Goal: Obtain resource: Download file/media

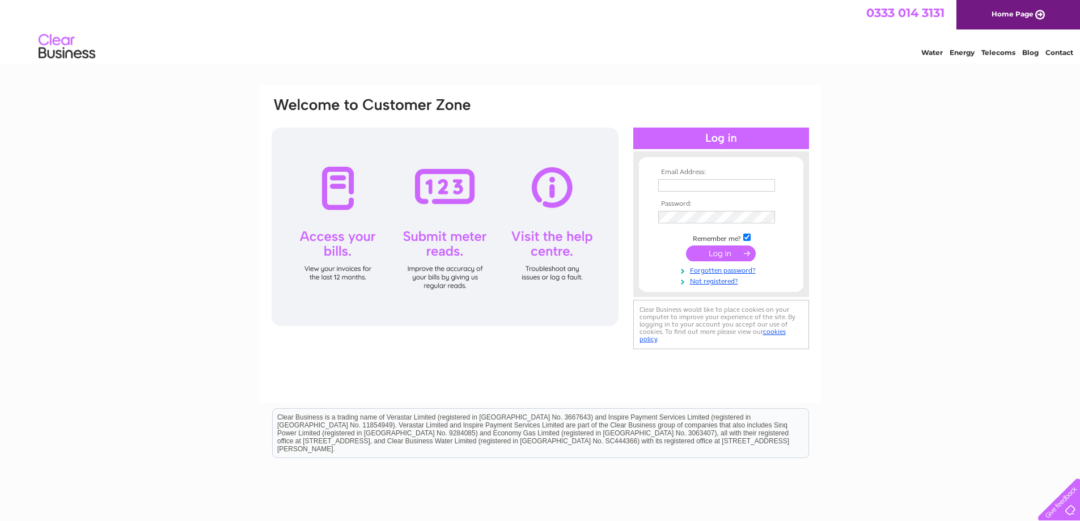
type input "andie@pascoelimited.com"
click at [714, 249] on input "submit" at bounding box center [721, 253] width 70 height 16
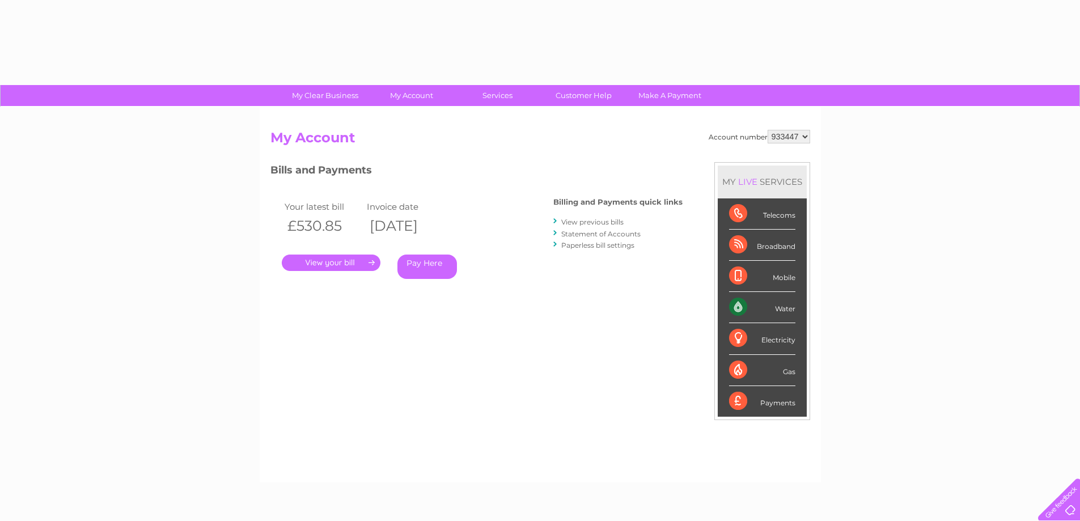
click at [710, 251] on div "Account number 933447 My Account MY LIVE SERVICES Telecoms Broadband Mobile Wat…" at bounding box center [540, 300] width 540 height 341
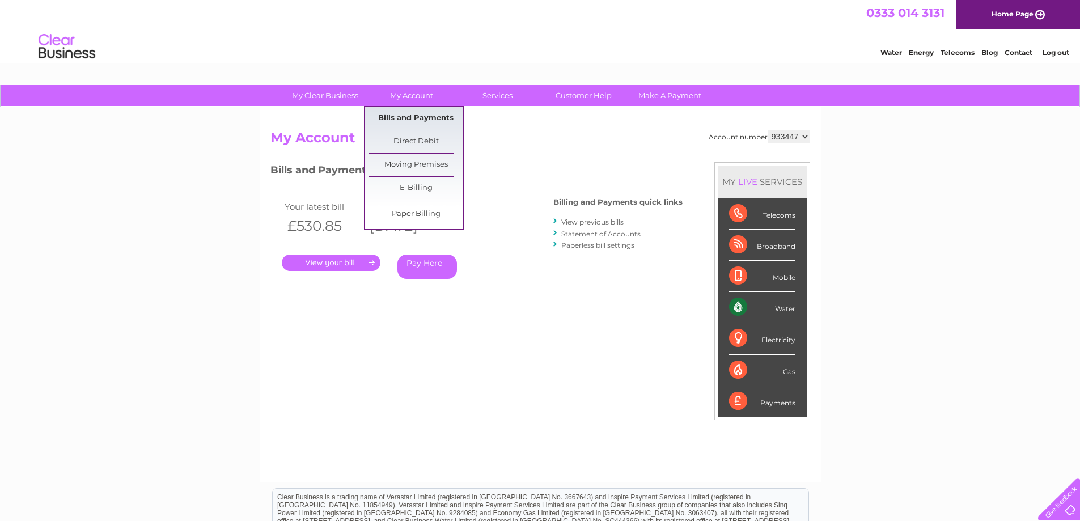
click at [406, 115] on link "Bills and Payments" at bounding box center [416, 118] width 94 height 23
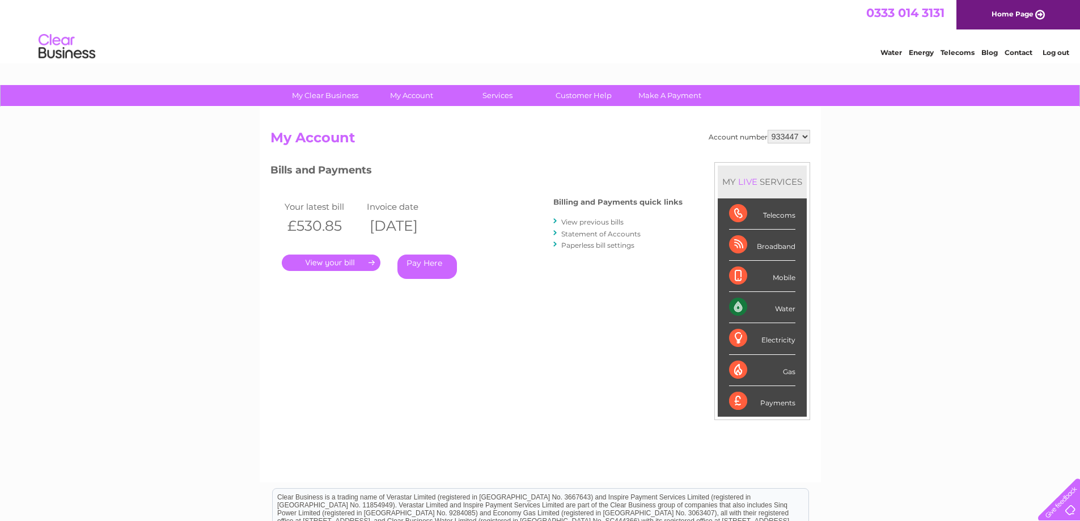
click at [597, 221] on link "View previous bills" at bounding box center [592, 222] width 62 height 9
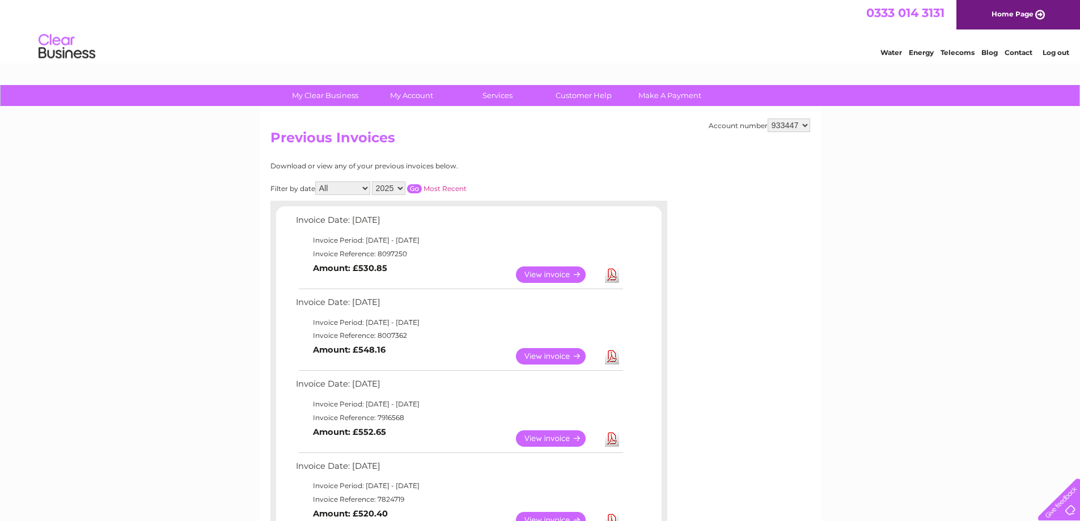
click at [548, 273] on link "View" at bounding box center [557, 274] width 83 height 16
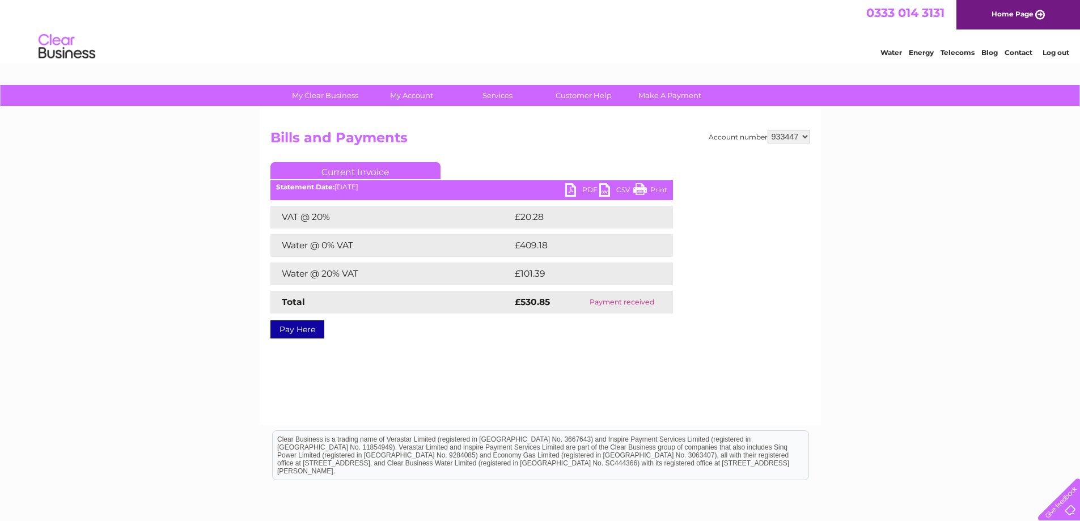
click at [586, 188] on link "PDF" at bounding box center [582, 191] width 34 height 16
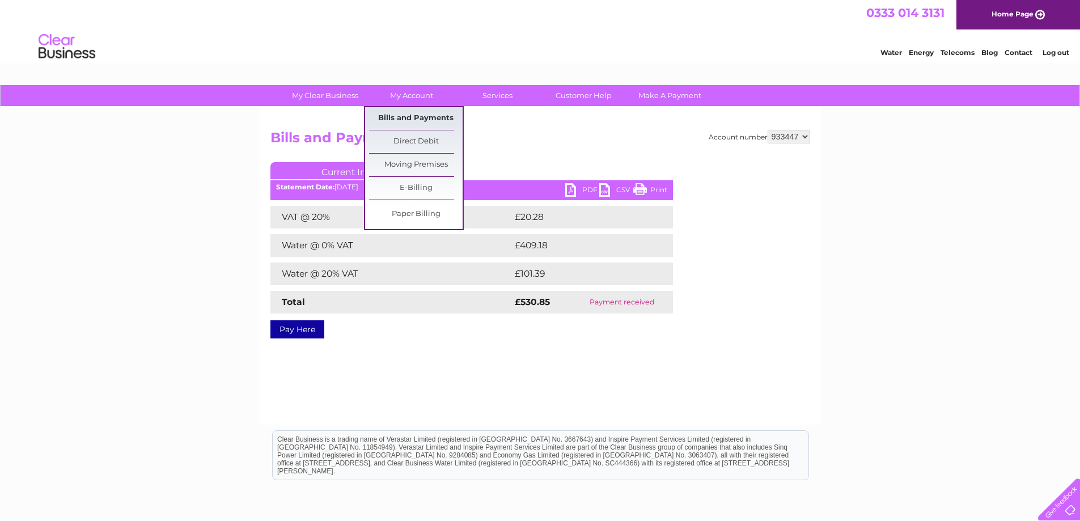
click at [404, 115] on link "Bills and Payments" at bounding box center [416, 118] width 94 height 23
click at [420, 113] on link "Bills and Payments" at bounding box center [416, 118] width 94 height 23
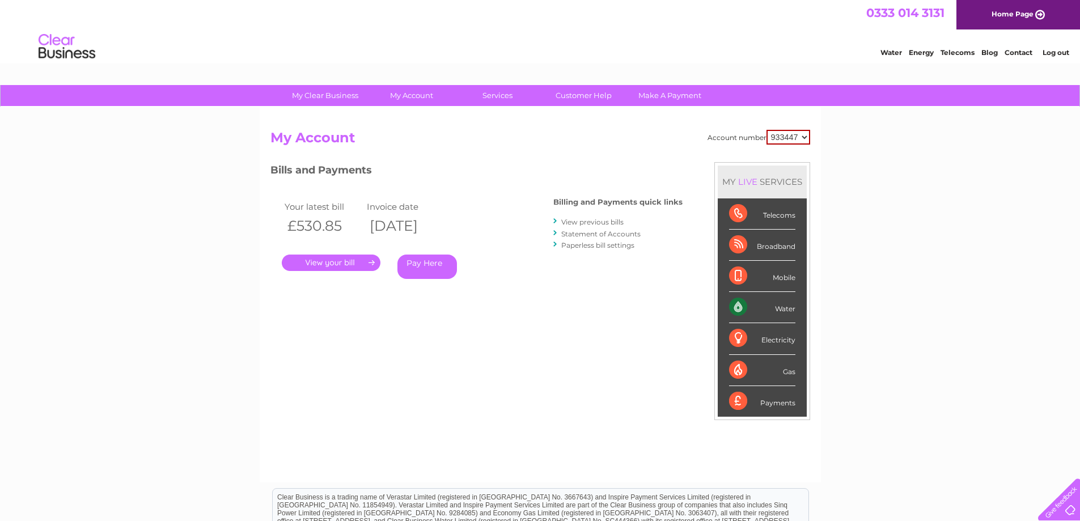
click at [601, 221] on link "View previous bills" at bounding box center [592, 222] width 62 height 9
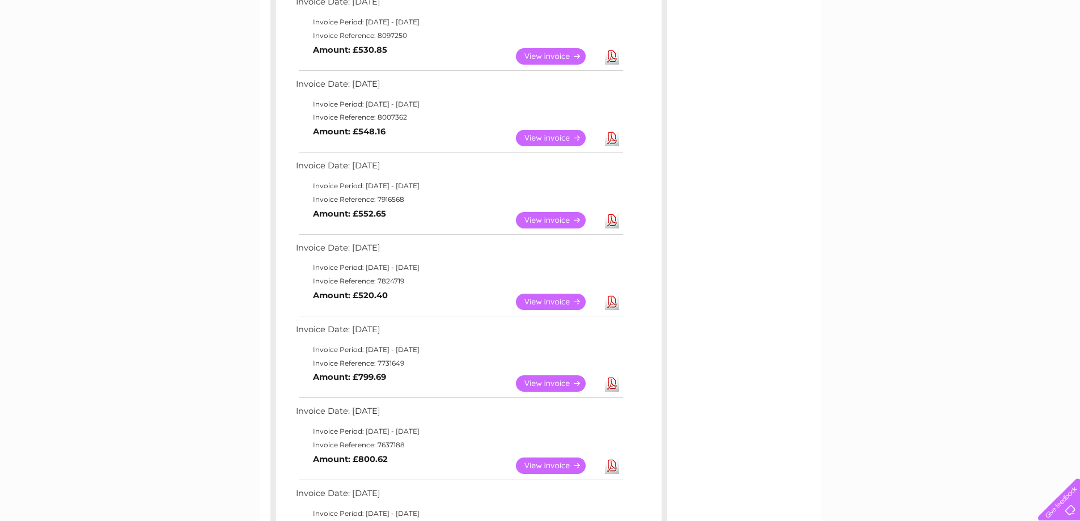
scroll to position [227, 0]
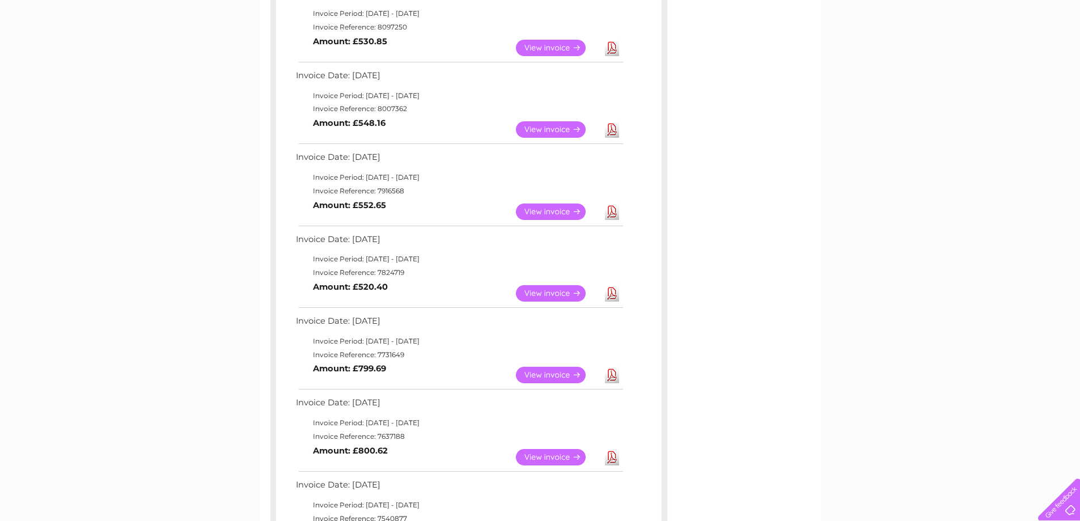
click at [542, 128] on link "View" at bounding box center [557, 129] width 83 height 16
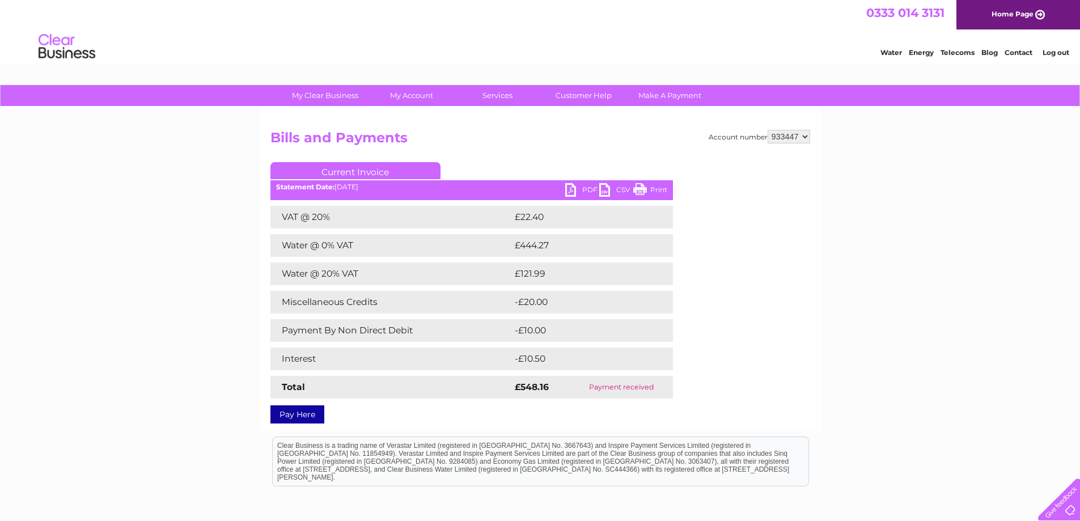
click at [589, 186] on link "PDF" at bounding box center [582, 191] width 34 height 16
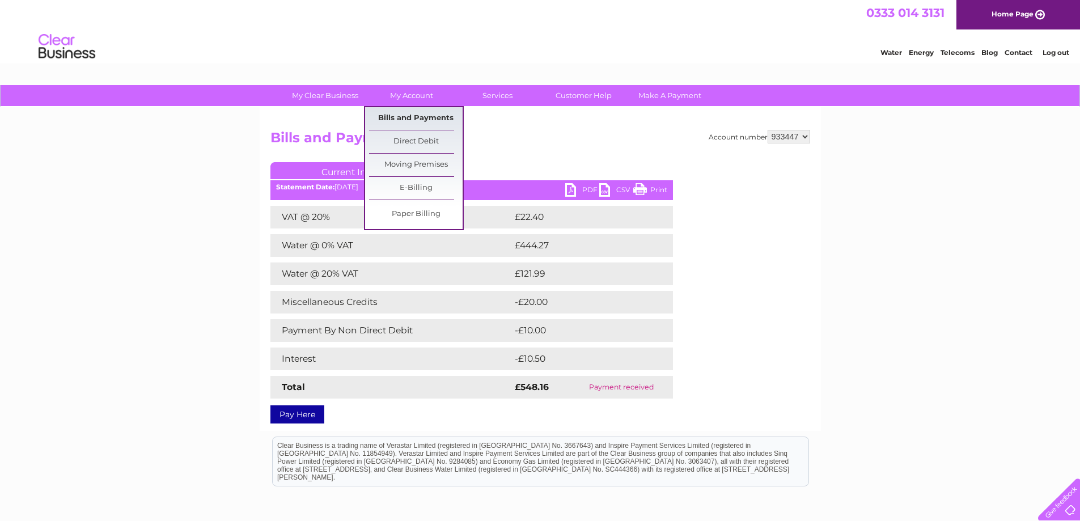
click at [410, 113] on link "Bills and Payments" at bounding box center [416, 118] width 94 height 23
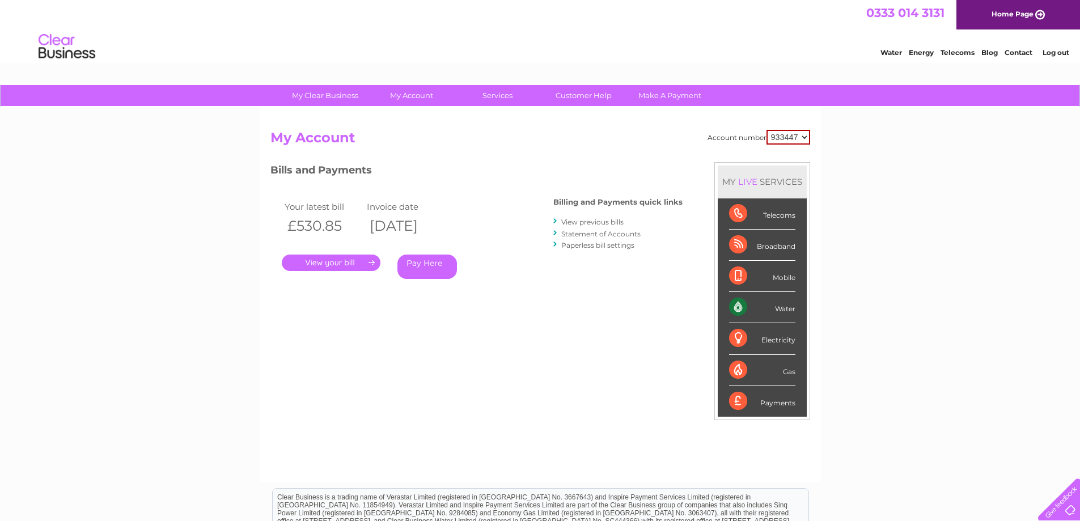
click at [589, 221] on link "View previous bills" at bounding box center [592, 222] width 62 height 9
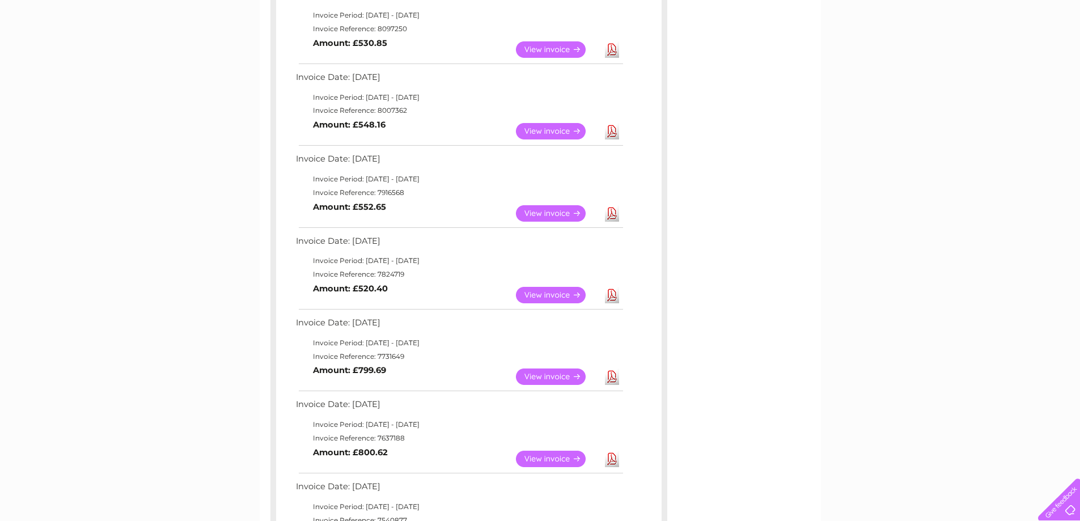
scroll to position [227, 0]
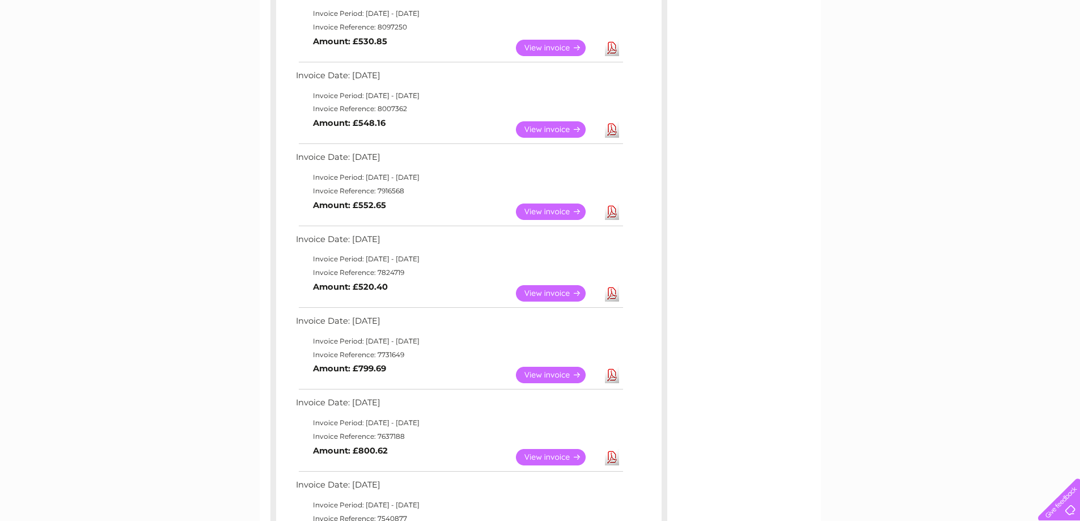
click at [562, 210] on link "View" at bounding box center [557, 212] width 83 height 16
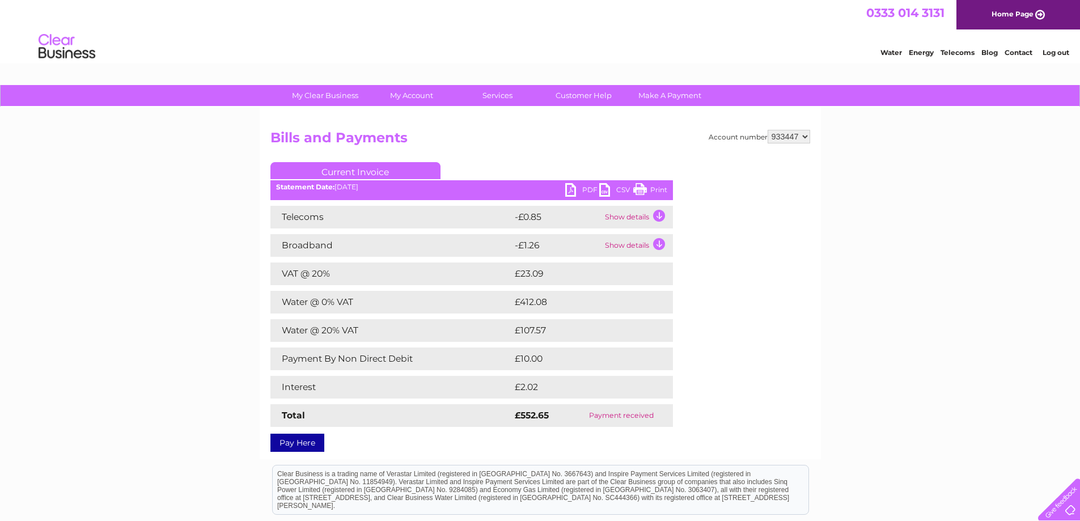
click at [586, 188] on link "PDF" at bounding box center [582, 191] width 34 height 16
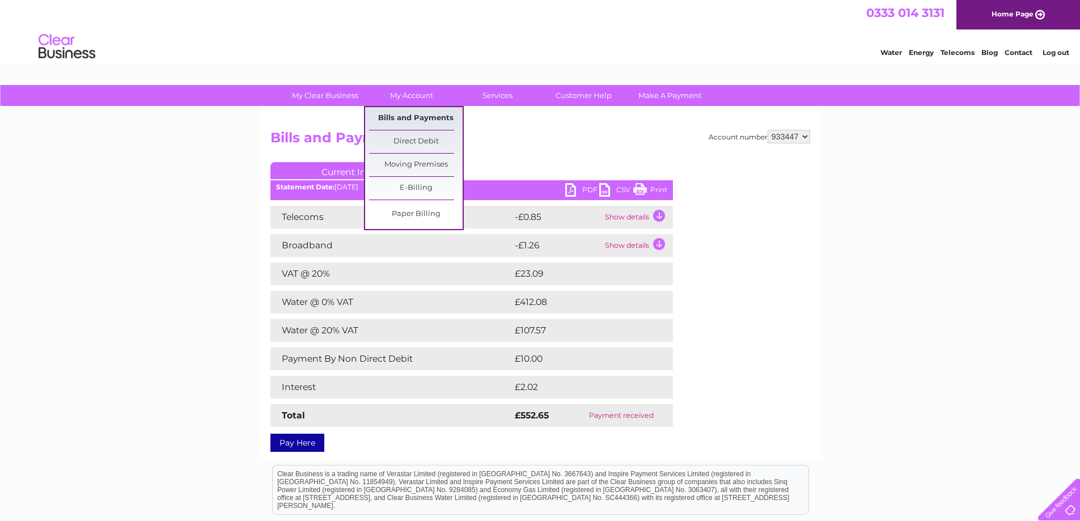
click at [415, 114] on link "Bills and Payments" at bounding box center [416, 118] width 94 height 23
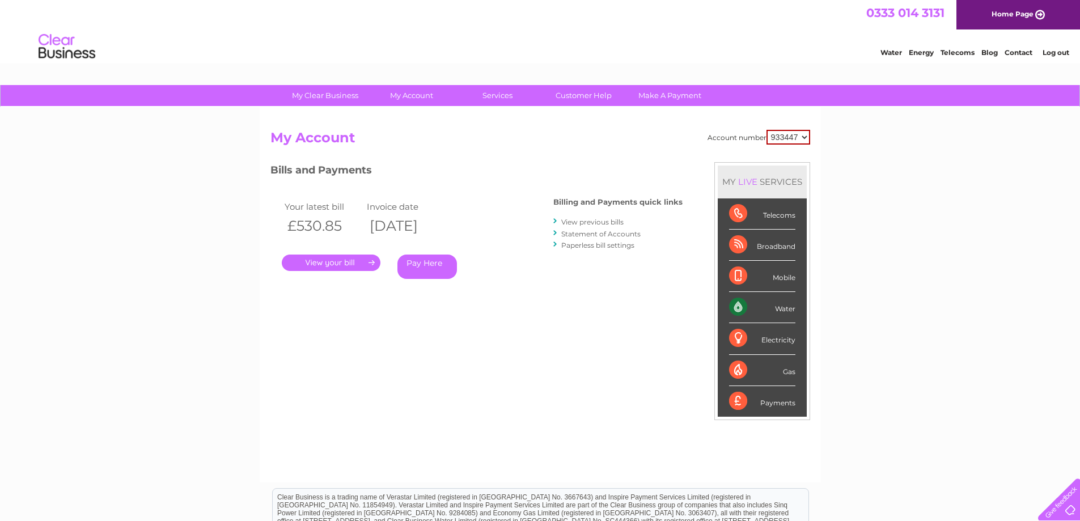
click at [585, 221] on link "View previous bills" at bounding box center [592, 222] width 62 height 9
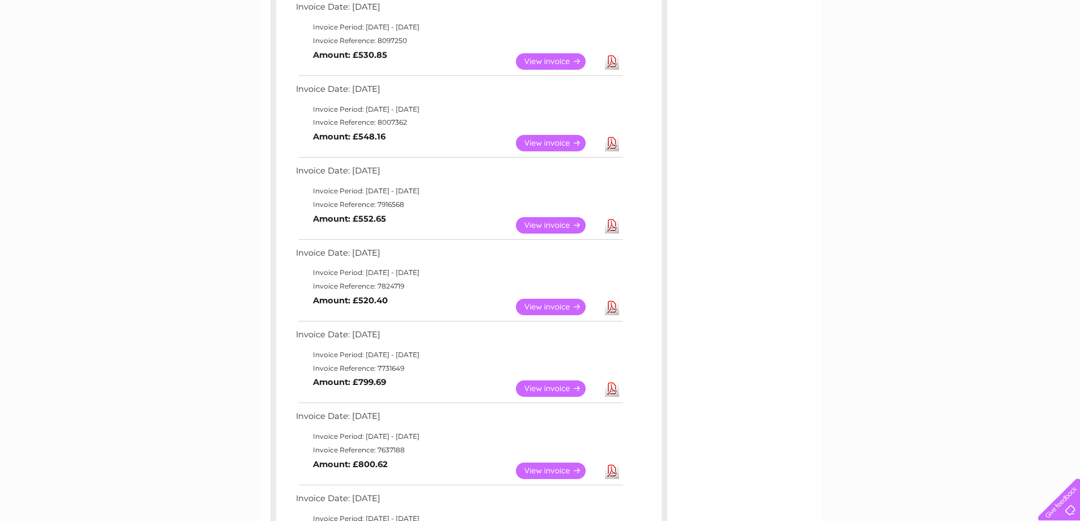
scroll to position [227, 0]
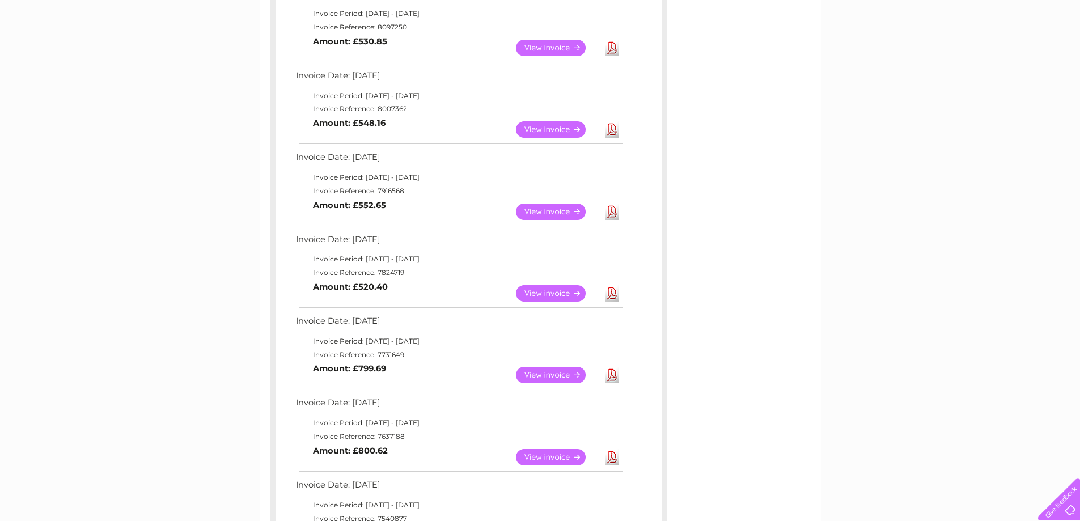
click at [554, 290] on link "View" at bounding box center [557, 293] width 83 height 16
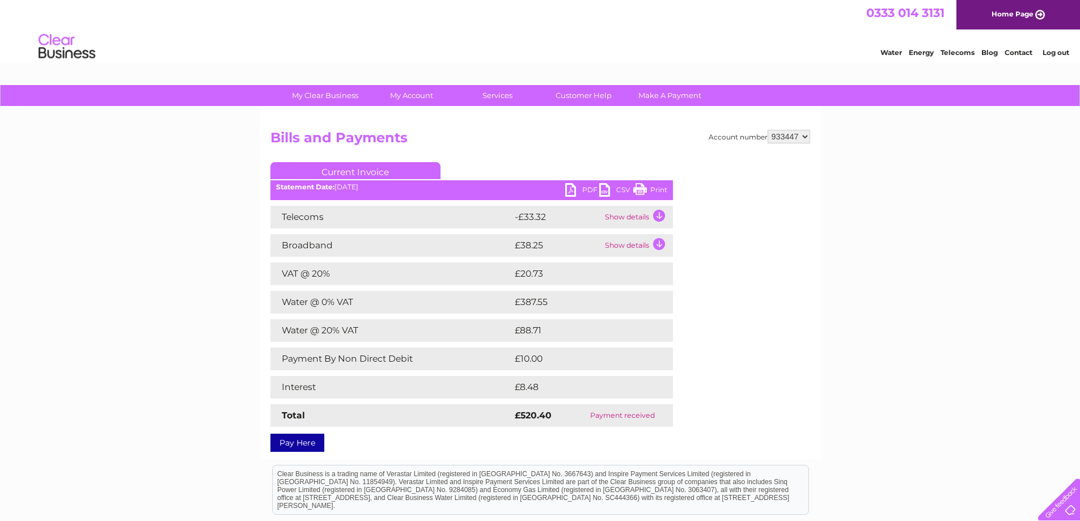
click at [587, 188] on link "PDF" at bounding box center [582, 191] width 34 height 16
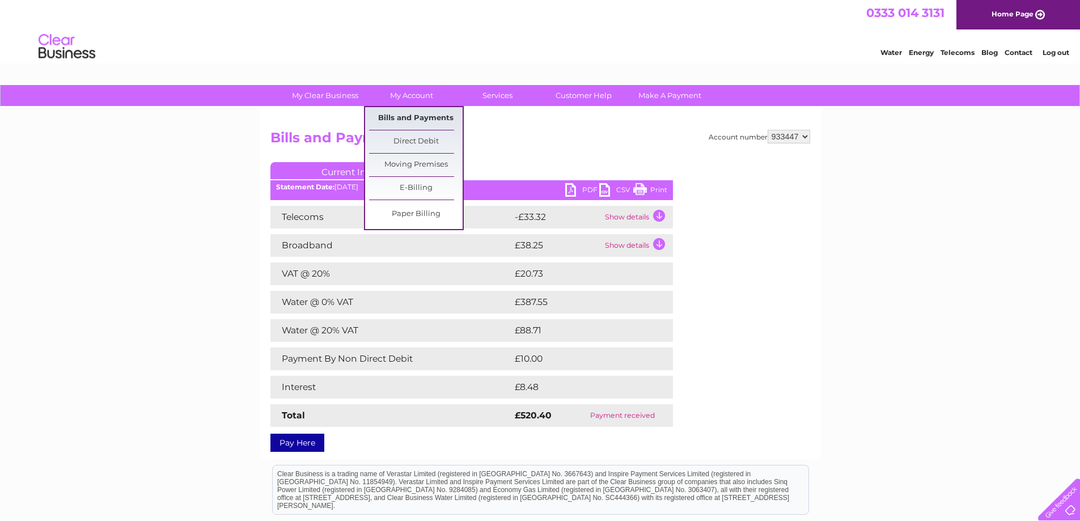
click at [418, 115] on link "Bills and Payments" at bounding box center [416, 118] width 94 height 23
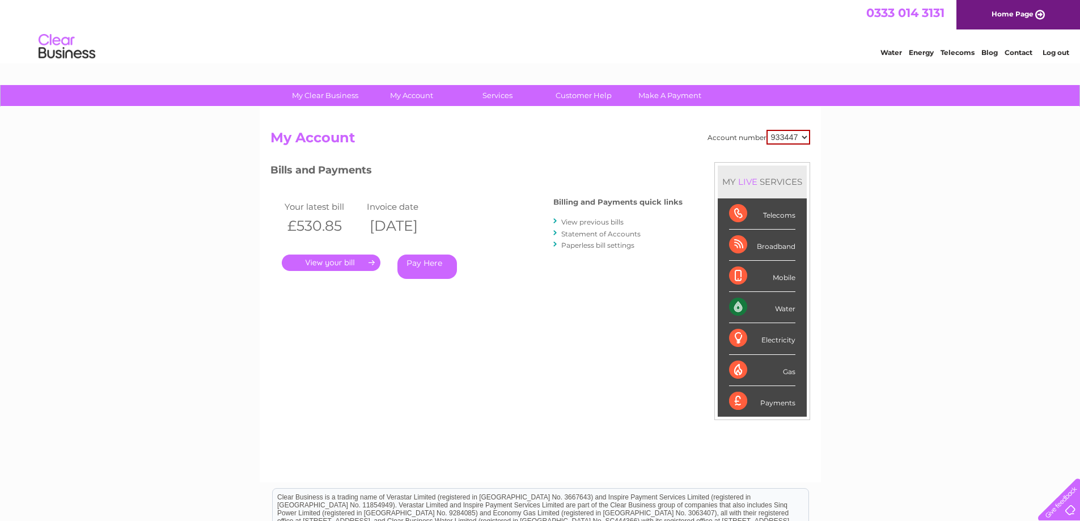
click at [592, 222] on link "View previous bills" at bounding box center [592, 222] width 62 height 9
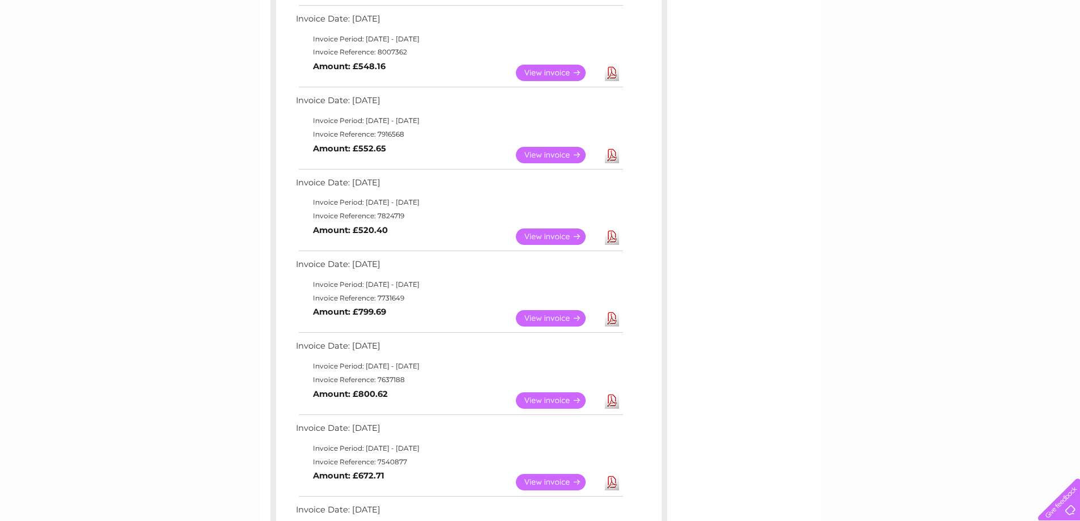
scroll to position [340, 0]
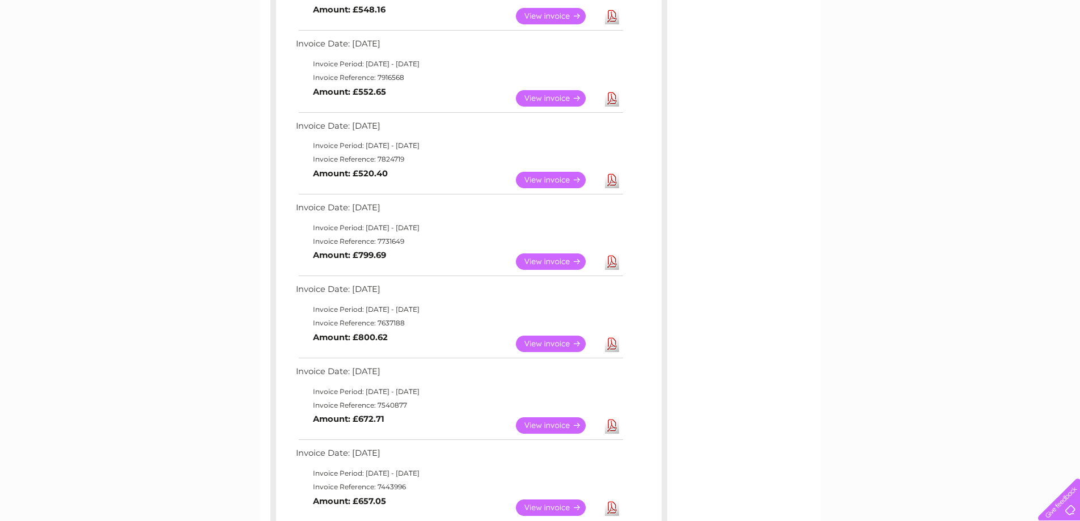
click at [542, 258] on link "View" at bounding box center [557, 261] width 83 height 16
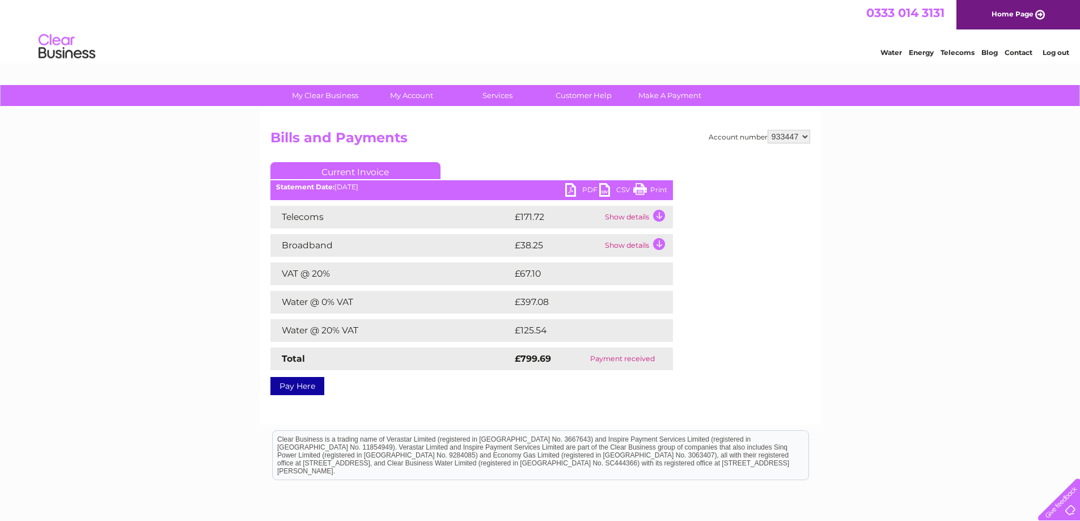
click at [587, 191] on link "PDF" at bounding box center [582, 191] width 34 height 16
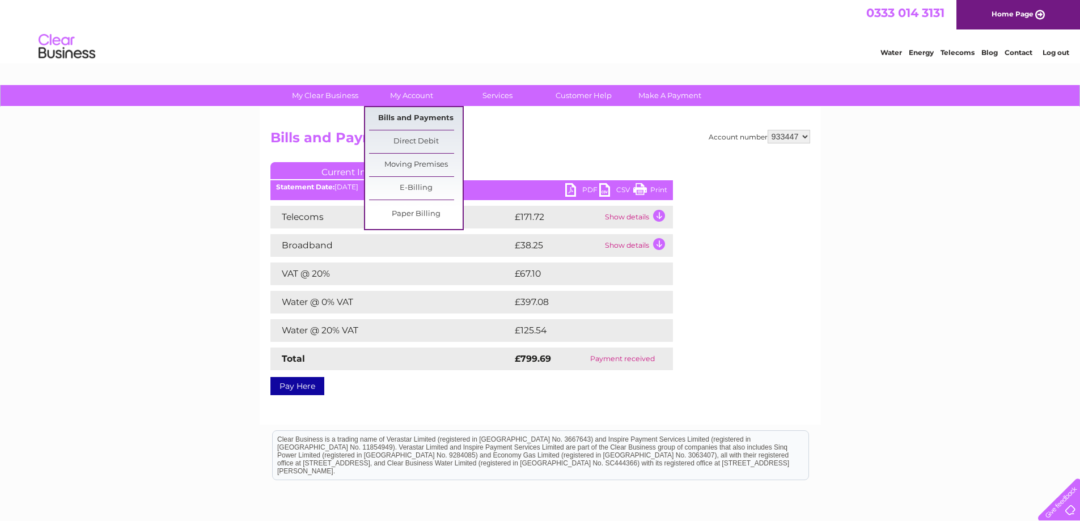
click at [416, 115] on link "Bills and Payments" at bounding box center [416, 118] width 94 height 23
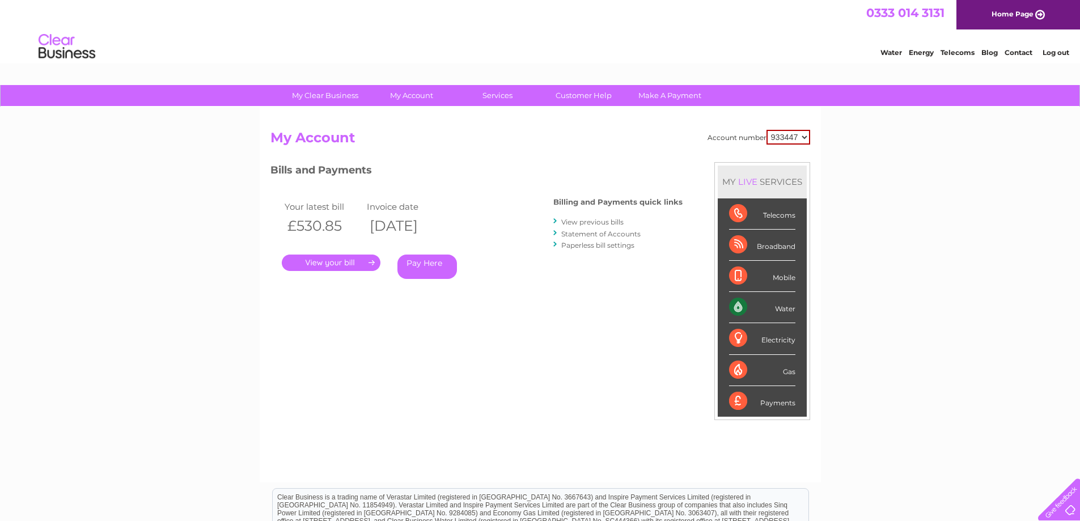
click at [611, 222] on link "View previous bills" at bounding box center [592, 222] width 62 height 9
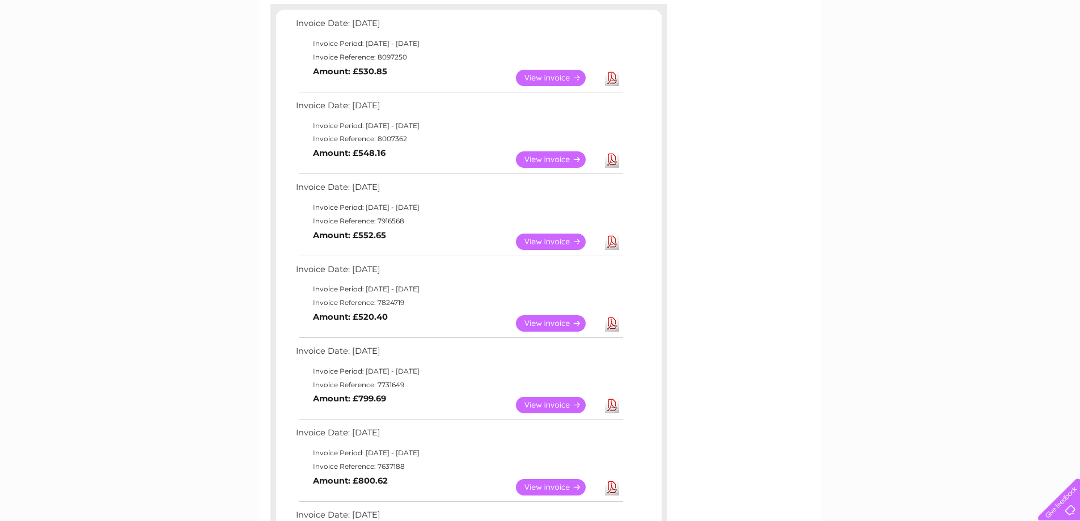
scroll to position [227, 0]
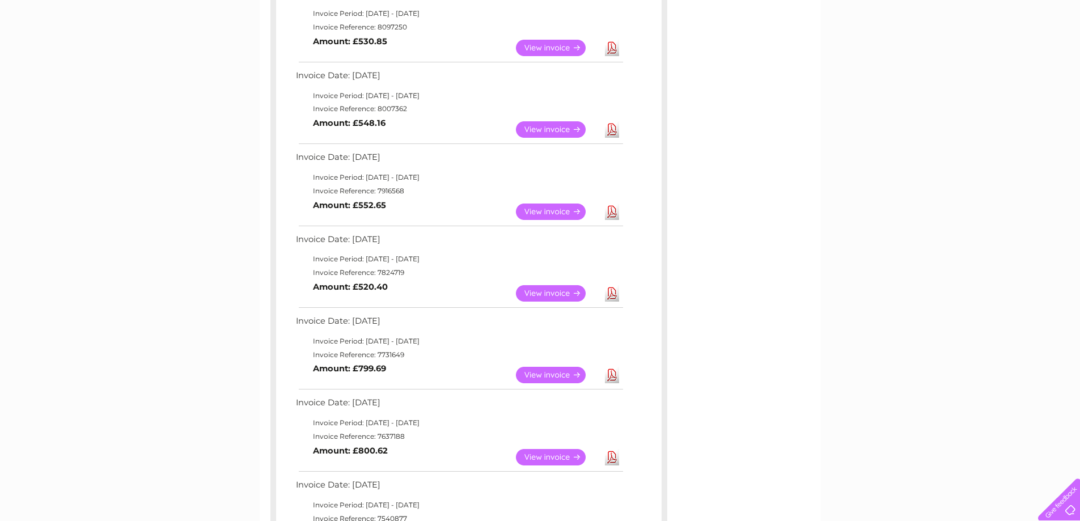
click at [540, 374] on link "View" at bounding box center [557, 375] width 83 height 16
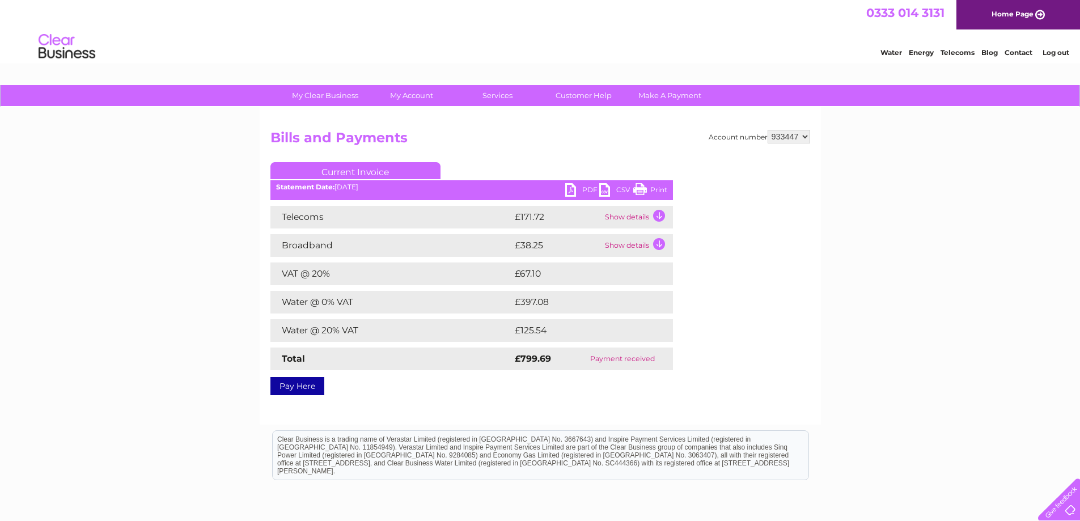
click at [589, 189] on link "PDF" at bounding box center [582, 191] width 34 height 16
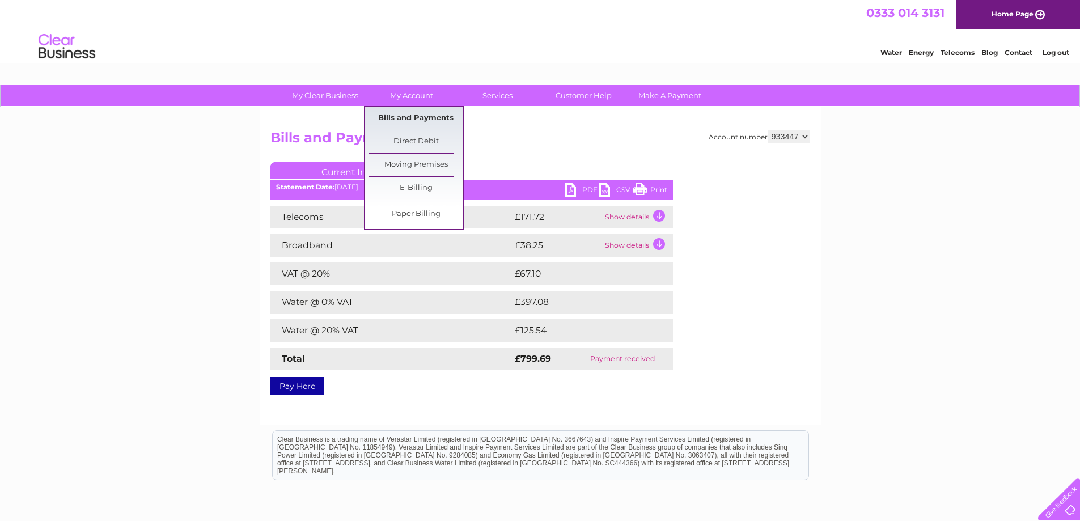
click at [410, 116] on link "Bills and Payments" at bounding box center [416, 118] width 94 height 23
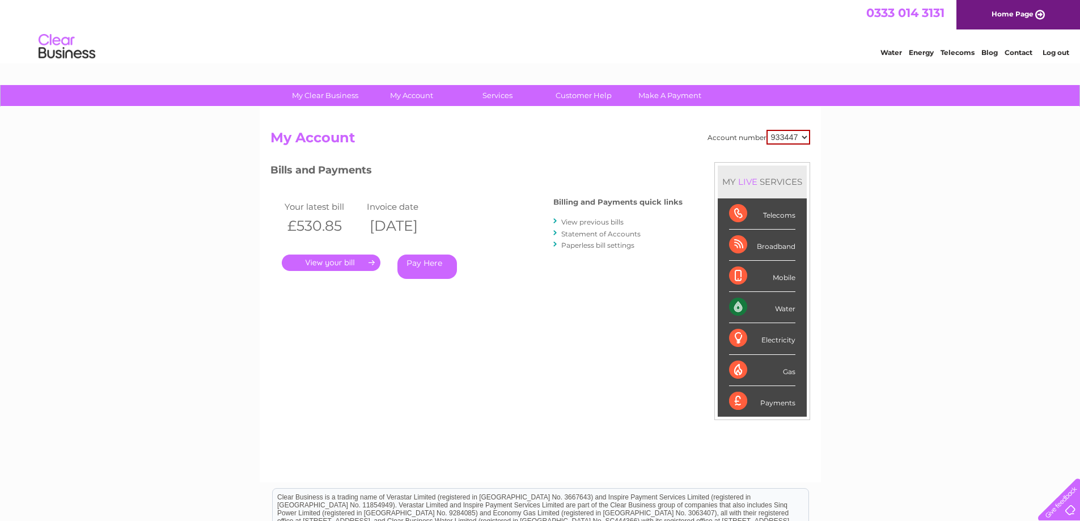
click at [604, 221] on link "View previous bills" at bounding box center [592, 222] width 62 height 9
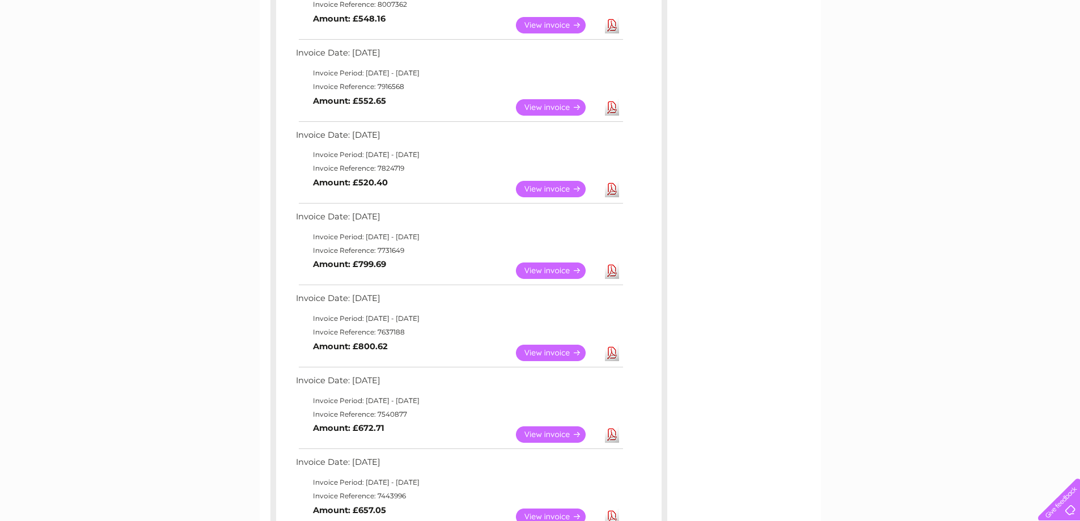
scroll to position [397, 0]
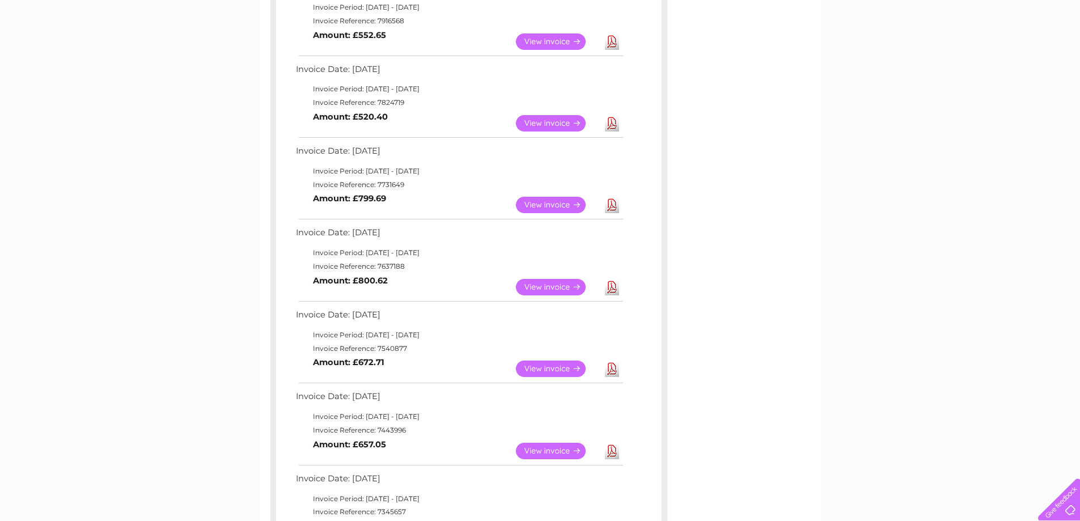
click at [538, 281] on link "View" at bounding box center [557, 287] width 83 height 16
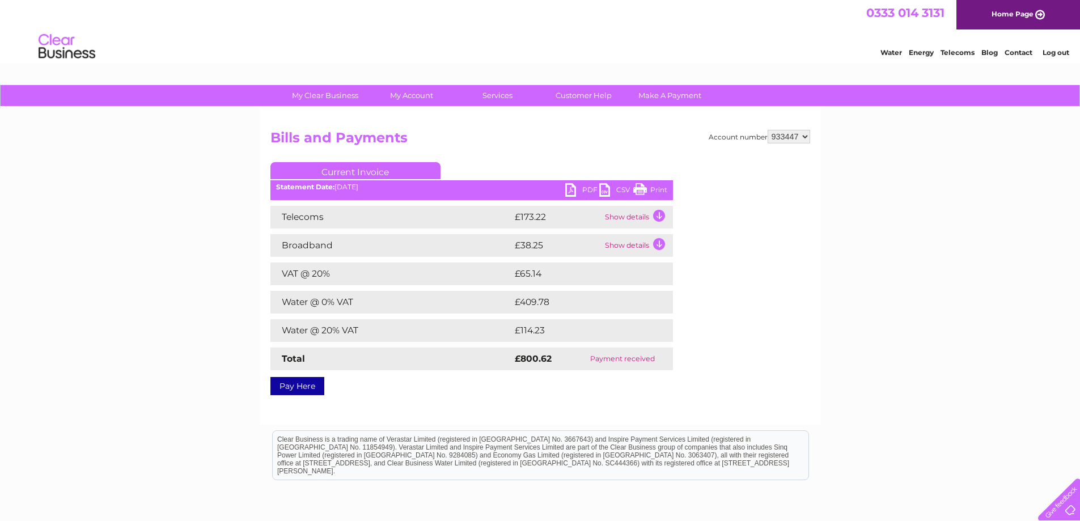
click at [586, 189] on link "PDF" at bounding box center [582, 191] width 34 height 16
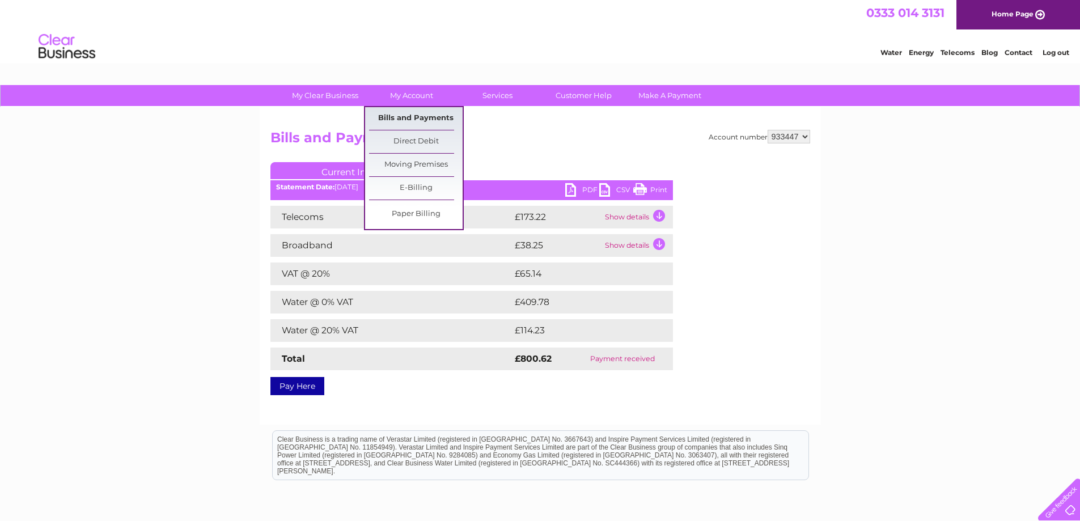
click at [409, 115] on link "Bills and Payments" at bounding box center [416, 118] width 94 height 23
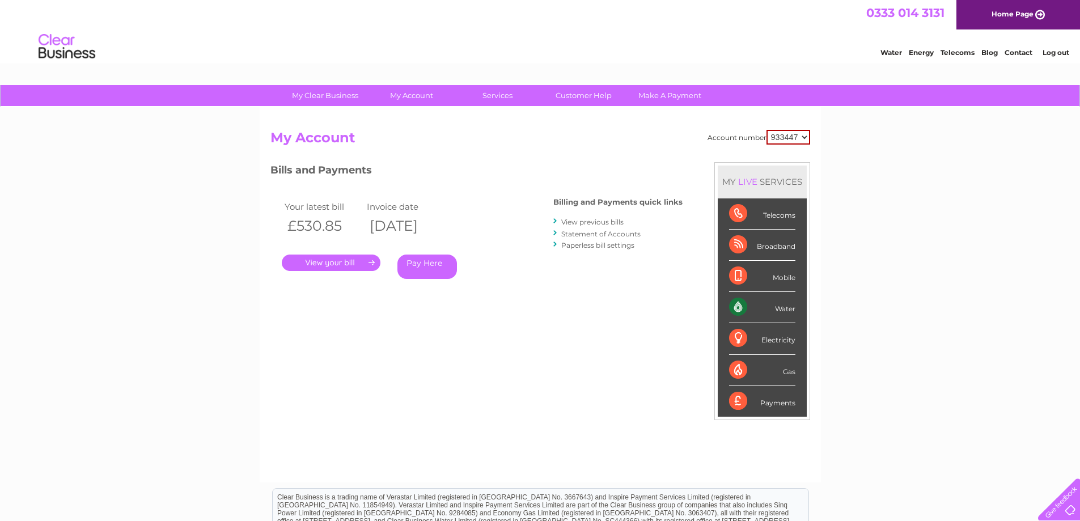
click at [608, 222] on link "View previous bills" at bounding box center [592, 222] width 62 height 9
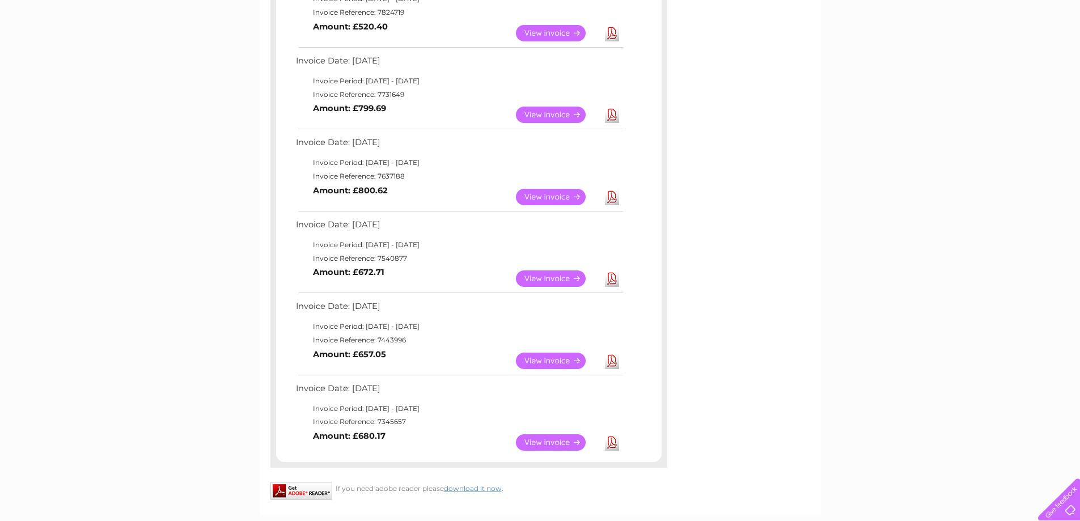
scroll to position [510, 0]
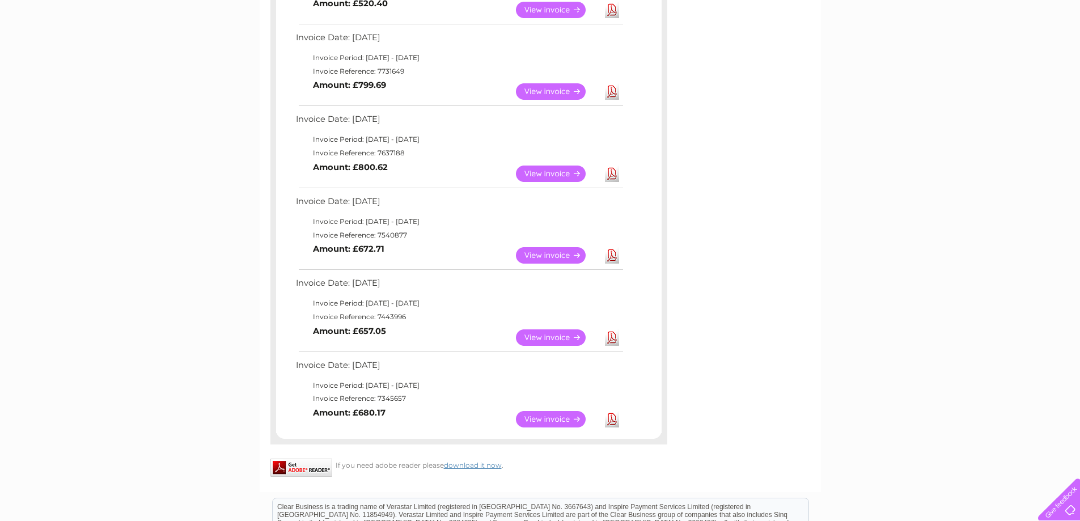
click at [547, 251] on link "View" at bounding box center [557, 255] width 83 height 16
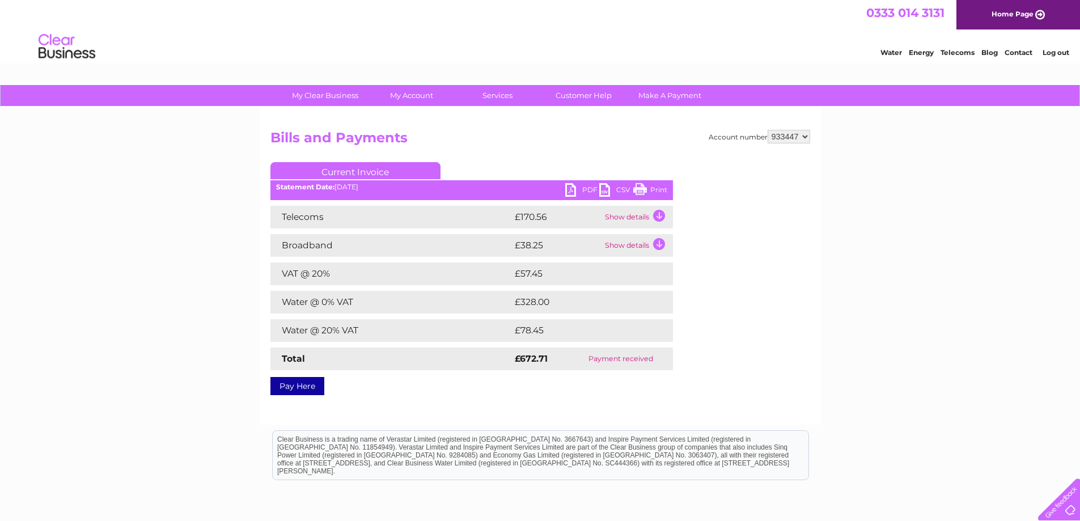
click at [589, 191] on link "PDF" at bounding box center [582, 191] width 34 height 16
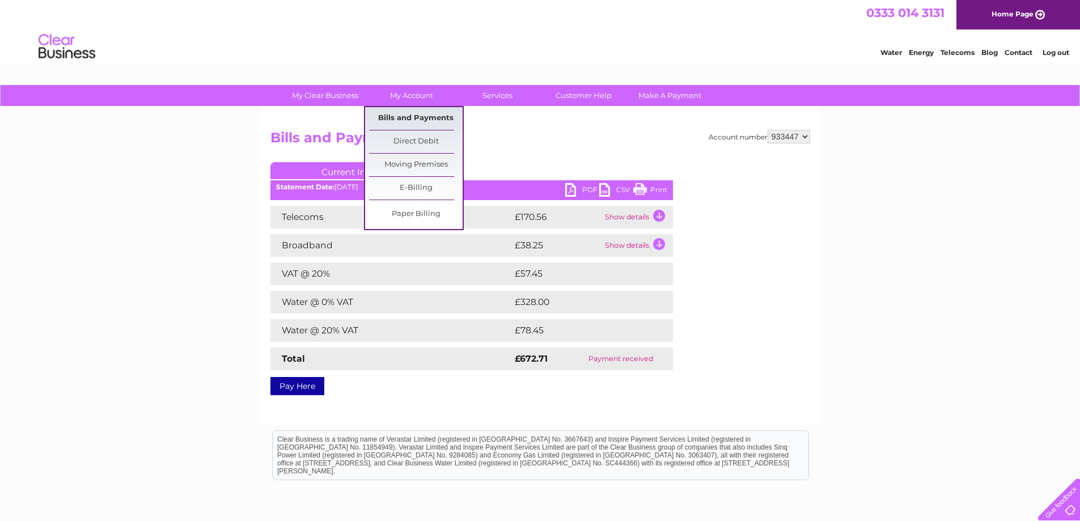
click at [395, 115] on link "Bills and Payments" at bounding box center [416, 118] width 94 height 23
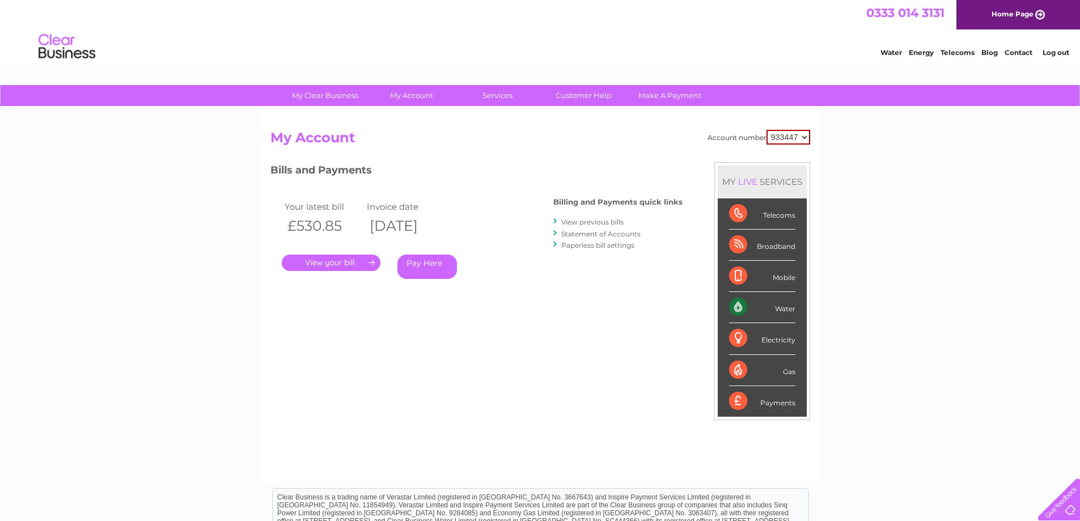
click at [606, 221] on link "View previous bills" at bounding box center [592, 222] width 62 height 9
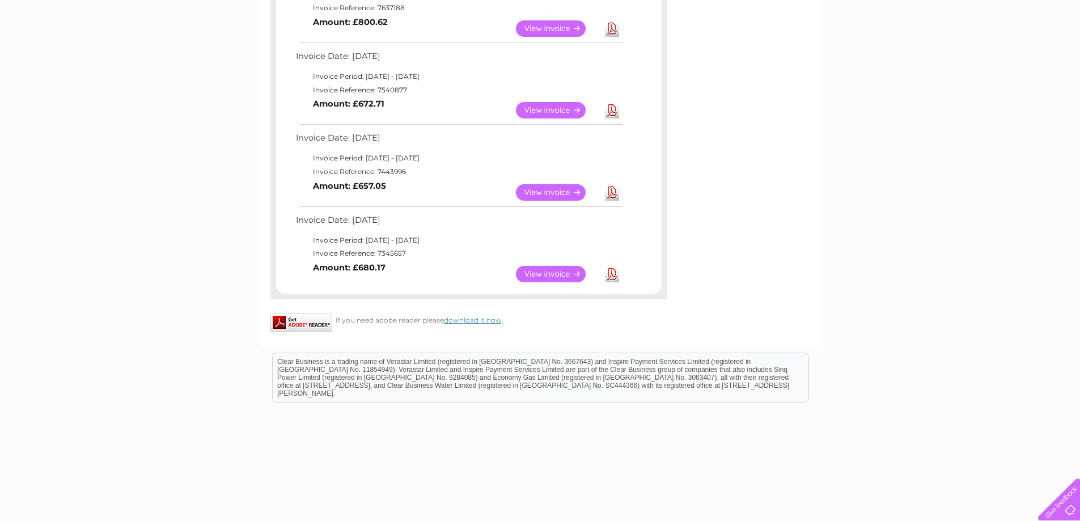
scroll to position [684, 0]
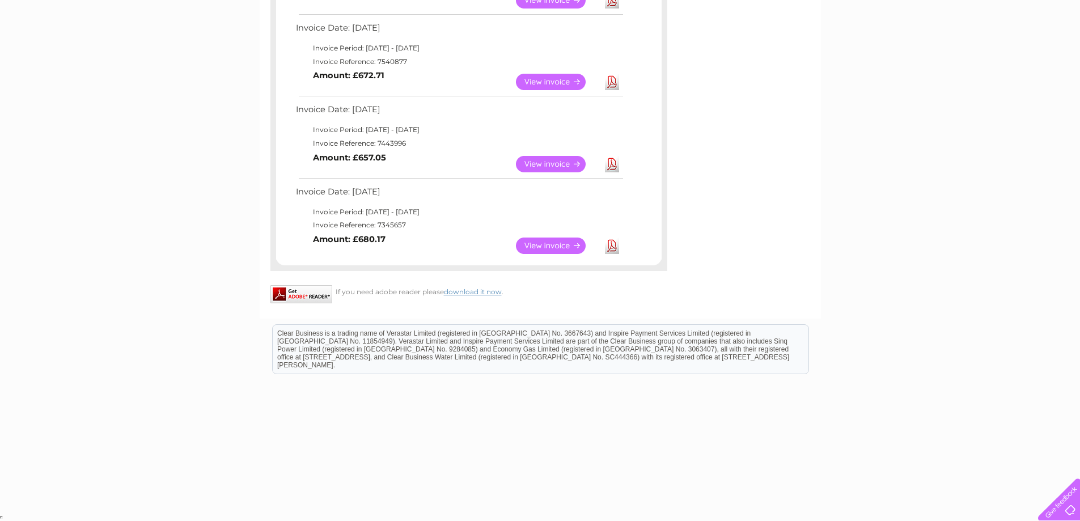
click at [612, 165] on link "Download" at bounding box center [612, 164] width 14 height 16
click at [612, 244] on link "Download" at bounding box center [612, 246] width 14 height 16
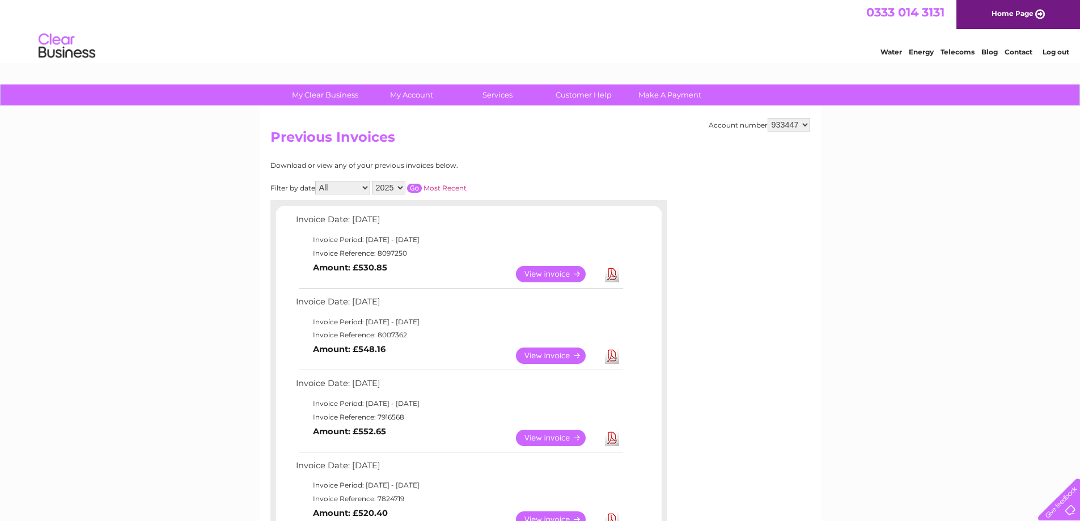
scroll to position [0, 0]
click at [1058, 53] on link "Log out" at bounding box center [1056, 52] width 27 height 9
